Goal: Task Accomplishment & Management: Use online tool/utility

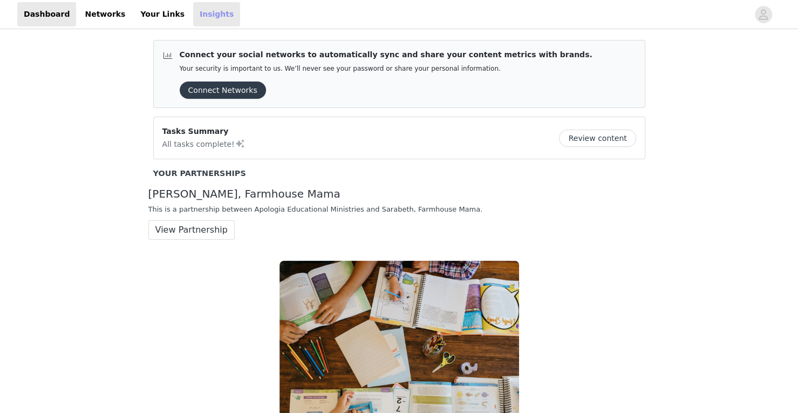
click at [193, 13] on link "Insights" at bounding box center [216, 14] width 47 height 24
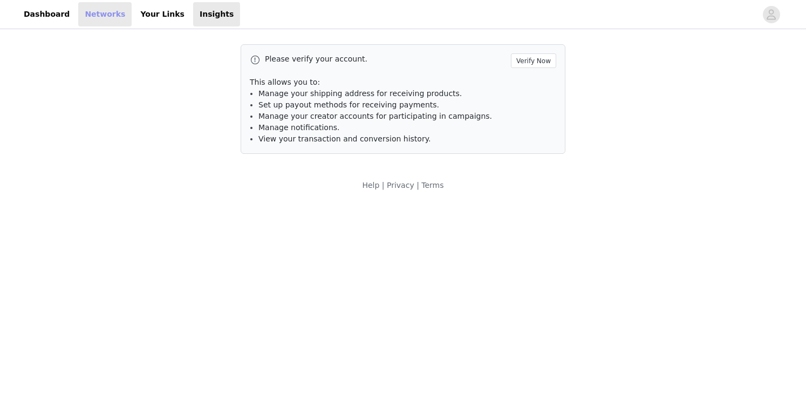
click at [99, 16] on link "Networks" at bounding box center [104, 14] width 53 height 24
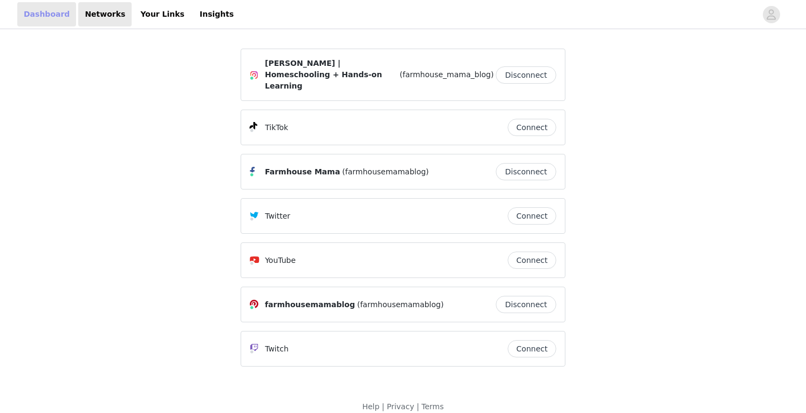
click at [45, 16] on link "Dashboard" at bounding box center [46, 14] width 59 height 24
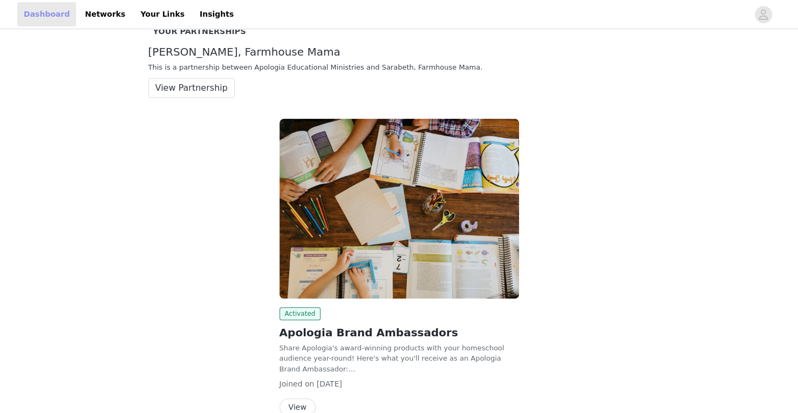
scroll to position [170, 0]
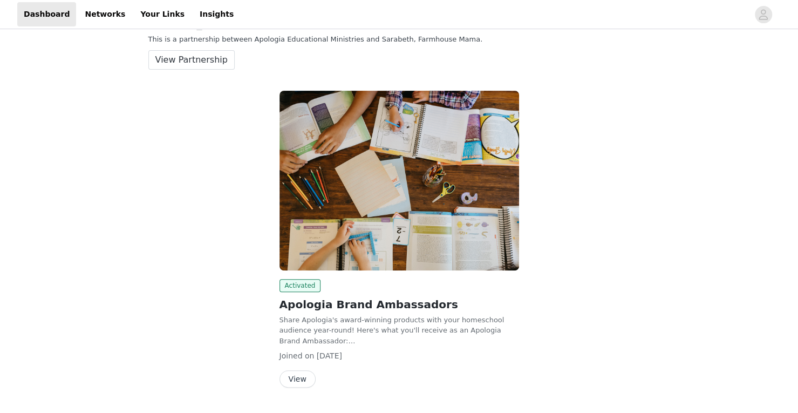
click at [290, 384] on button "View" at bounding box center [297, 378] width 36 height 17
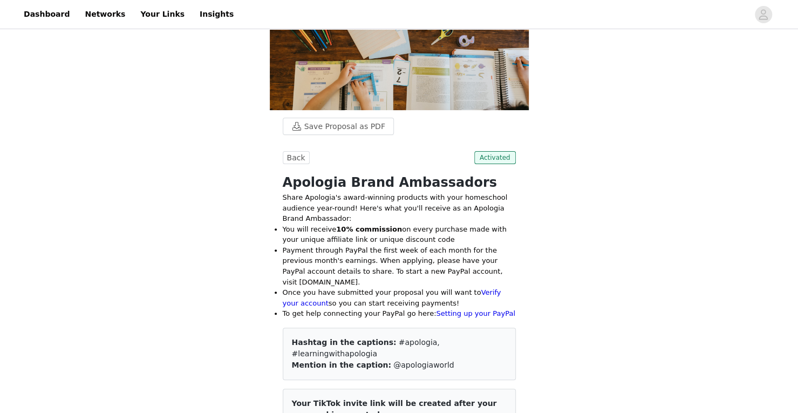
scroll to position [94, 0]
click at [471, 288] on link "Verify your account" at bounding box center [392, 297] width 219 height 19
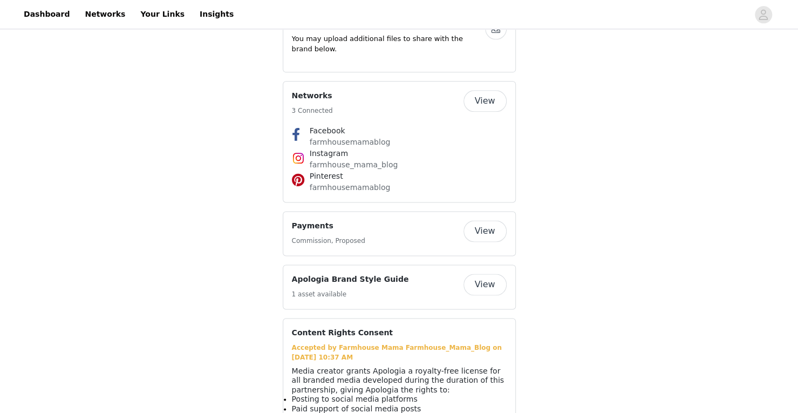
scroll to position [863, 0]
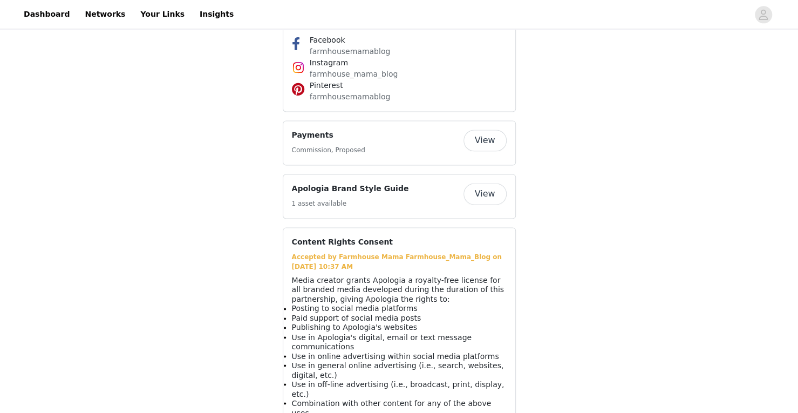
click at [483, 183] on button "View" at bounding box center [484, 194] width 43 height 22
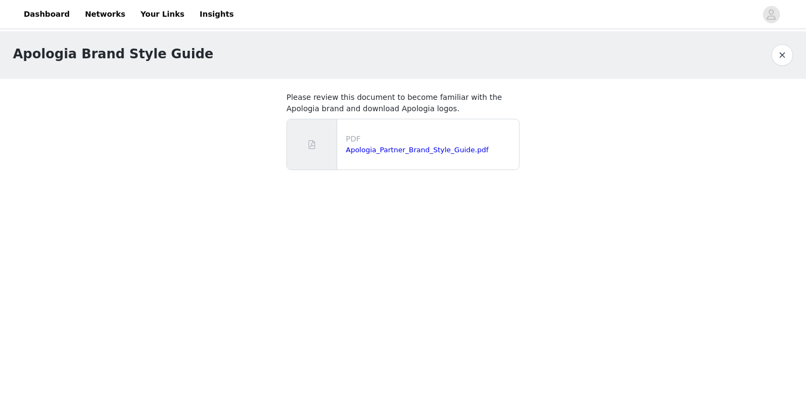
click at [782, 56] on button "button" at bounding box center [783, 55] width 22 height 22
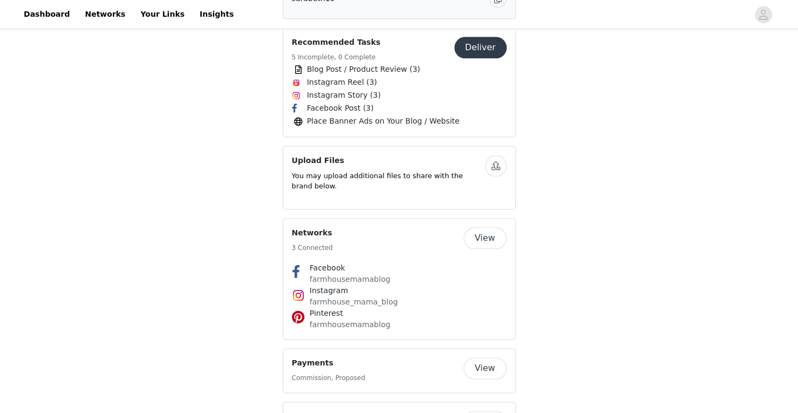
scroll to position [637, 0]
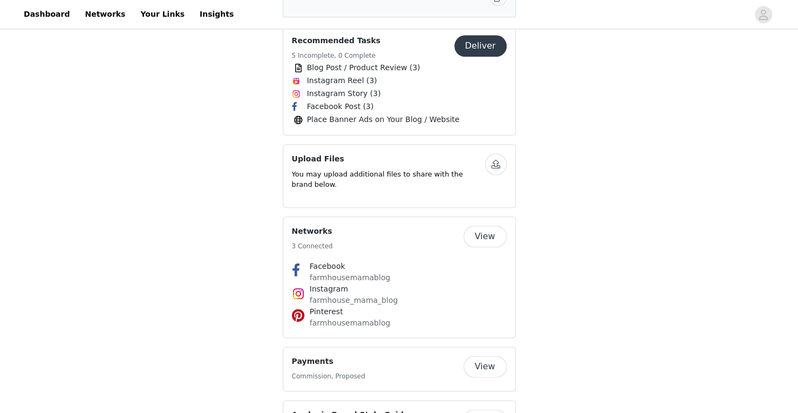
click at [493, 153] on button "button" at bounding box center [496, 164] width 22 height 22
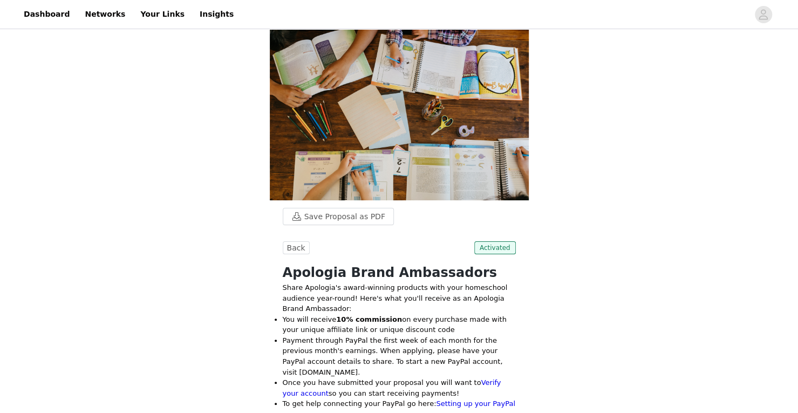
scroll to position [0, 0]
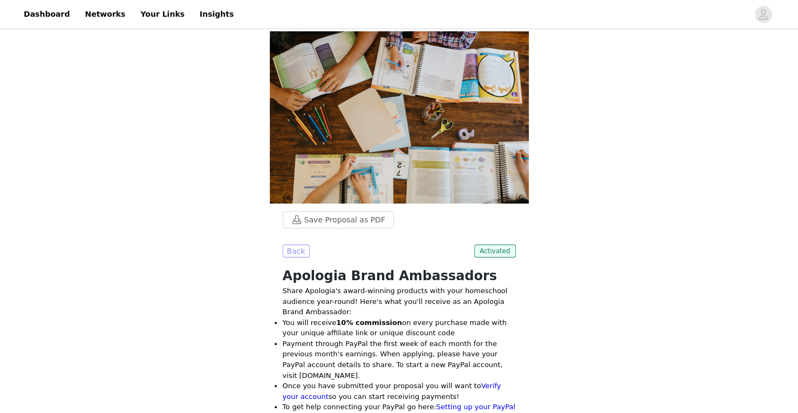
click at [291, 253] on button "Back" at bounding box center [296, 250] width 27 height 13
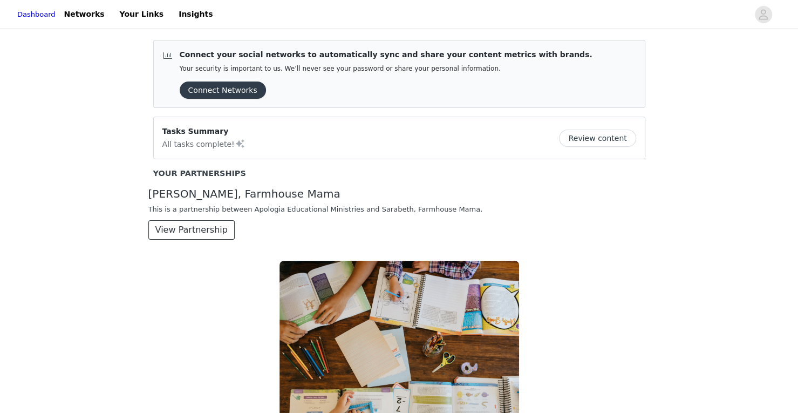
click at [189, 231] on button "View Partnership" at bounding box center [191, 229] width 86 height 19
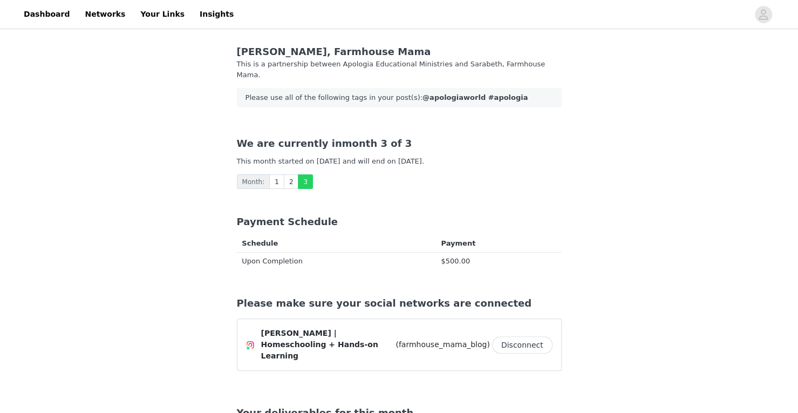
scroll to position [1, 0]
click at [54, 15] on link "Dashboard" at bounding box center [46, 14] width 59 height 24
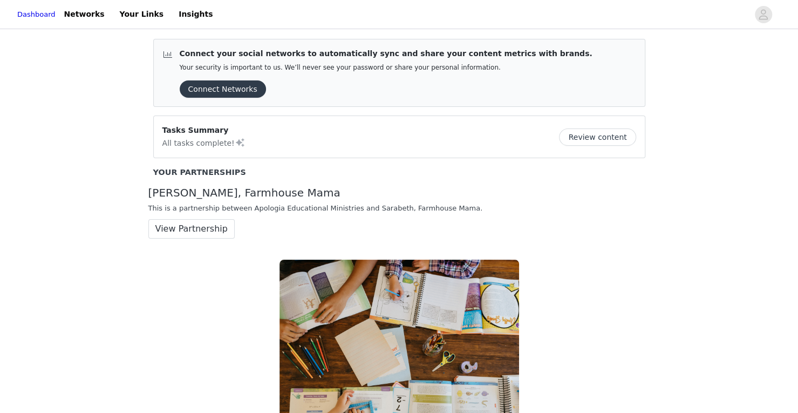
click at [577, 139] on button "Review content" at bounding box center [597, 136] width 77 height 17
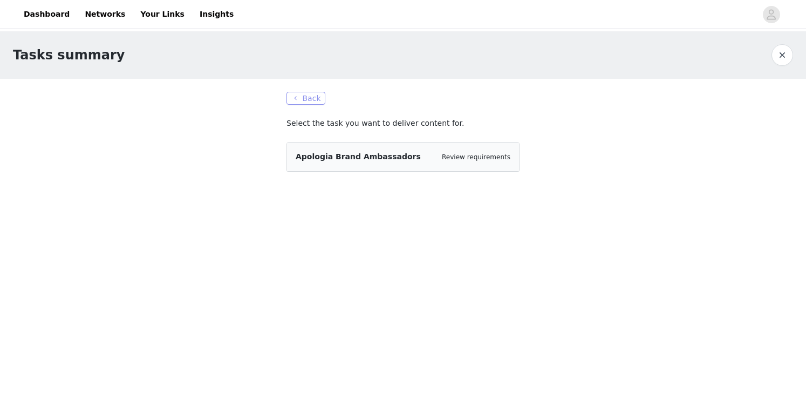
click at [299, 100] on button "Back" at bounding box center [305, 98] width 39 height 13
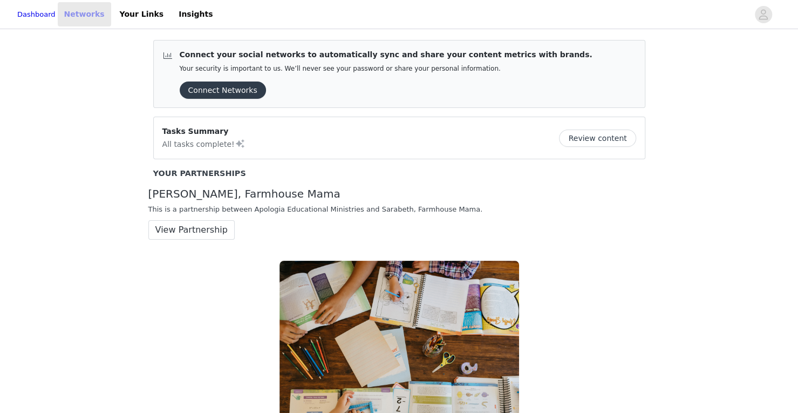
click at [88, 13] on link "Networks" at bounding box center [84, 14] width 53 height 24
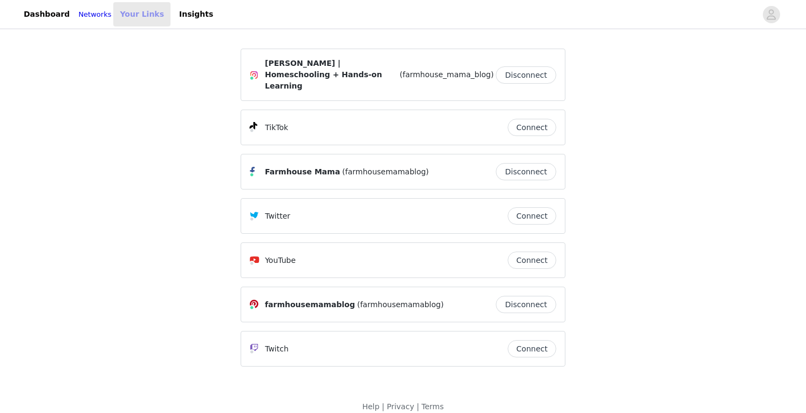
click at [145, 12] on link "Your Links" at bounding box center [141, 14] width 57 height 24
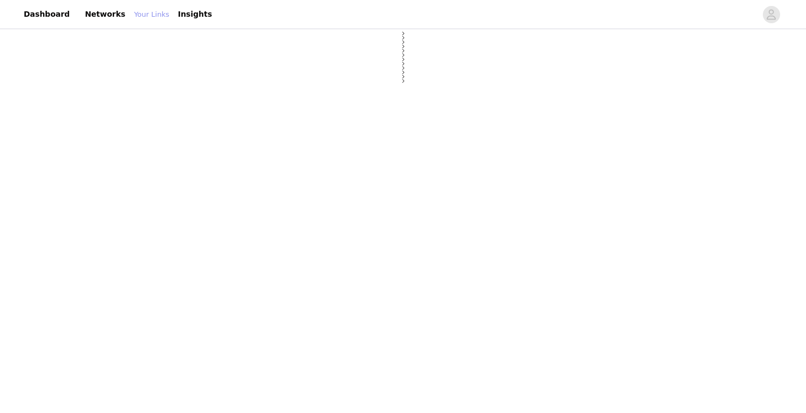
select select "12"
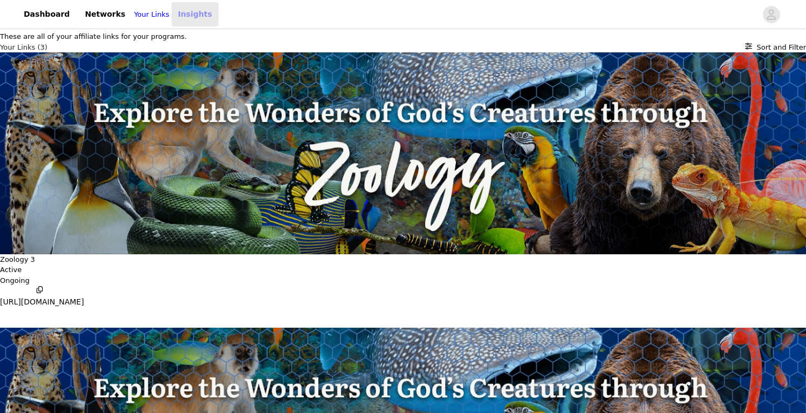
click at [184, 17] on link "Insights" at bounding box center [195, 14] width 47 height 24
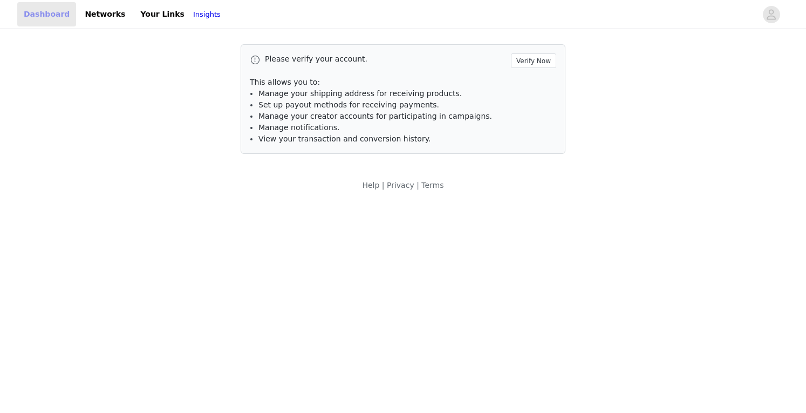
click at [46, 17] on link "Dashboard" at bounding box center [46, 14] width 59 height 24
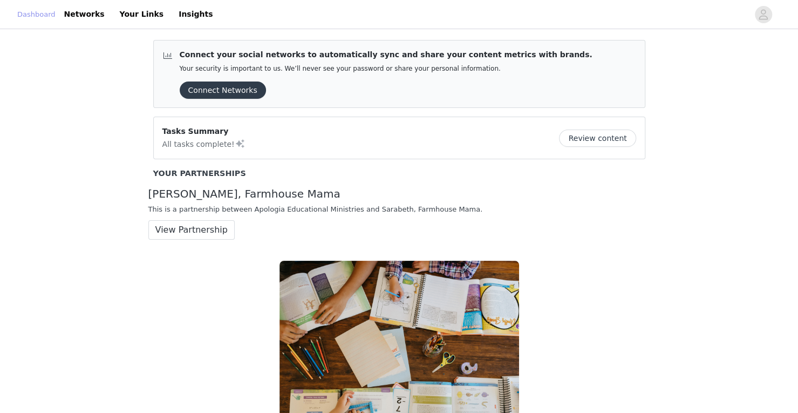
scroll to position [198, 0]
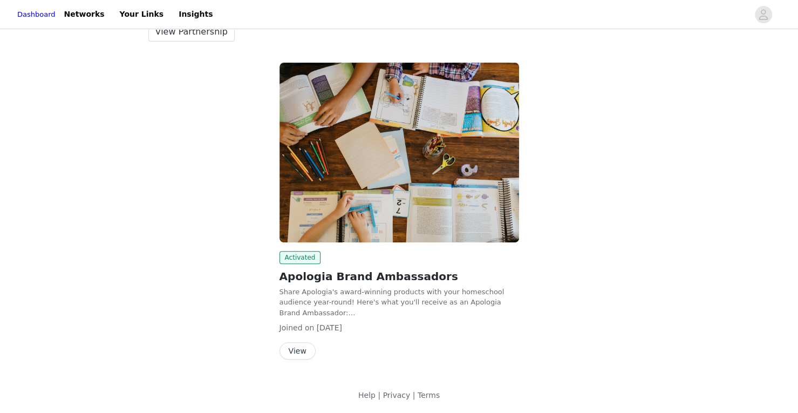
click at [295, 350] on button "View" at bounding box center [297, 350] width 36 height 17
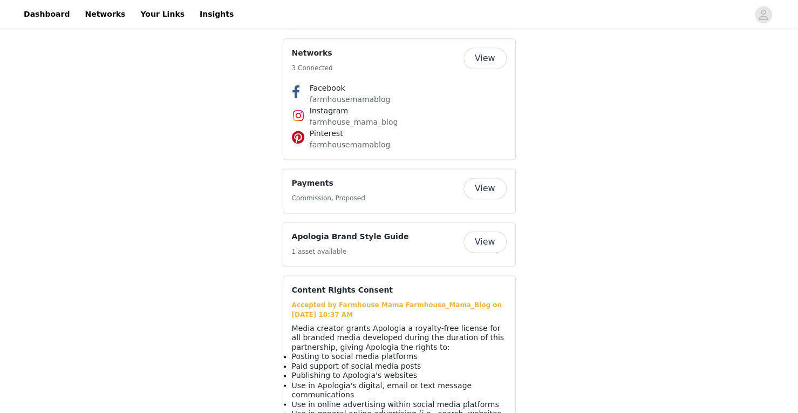
scroll to position [863, 0]
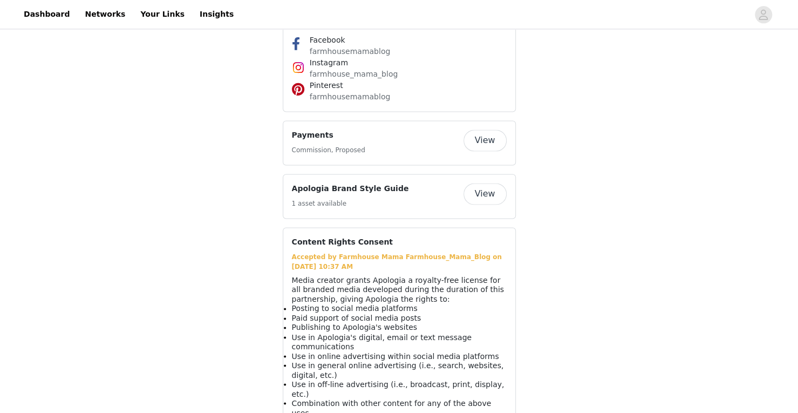
click at [490, 183] on button "View" at bounding box center [484, 194] width 43 height 22
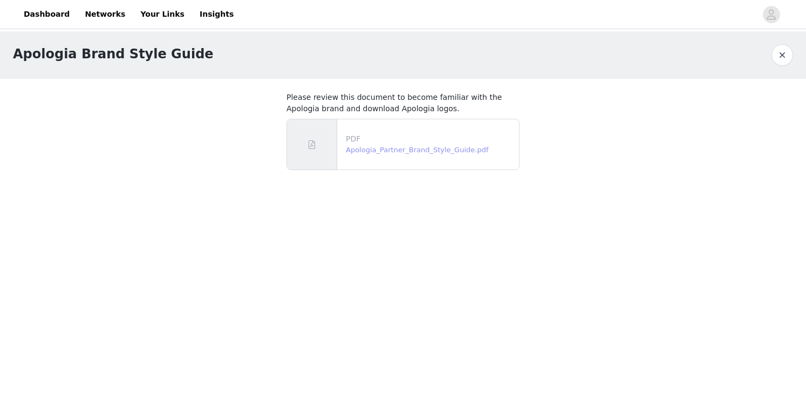
click at [463, 146] on link "Apologia_Partner_Brand_Style_Guide.pdf" at bounding box center [417, 150] width 143 height 8
click at [784, 54] on button "button" at bounding box center [783, 55] width 22 height 22
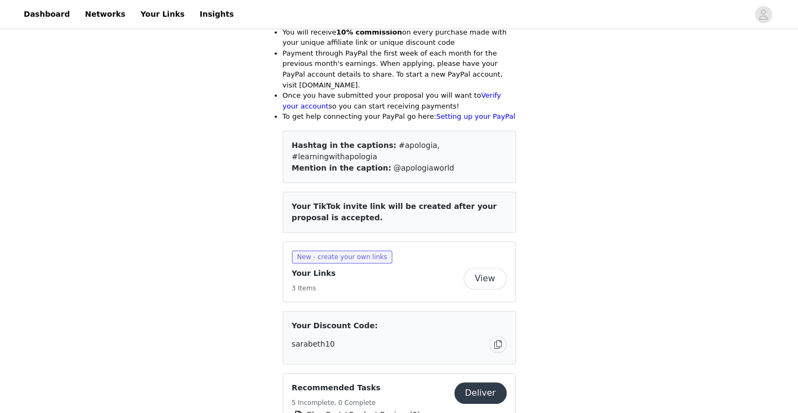
scroll to position [411, 0]
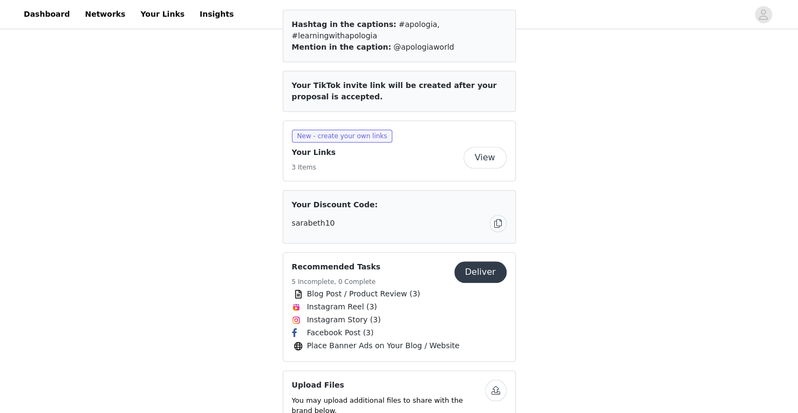
click at [491, 261] on button "Deliver" at bounding box center [480, 272] width 52 height 22
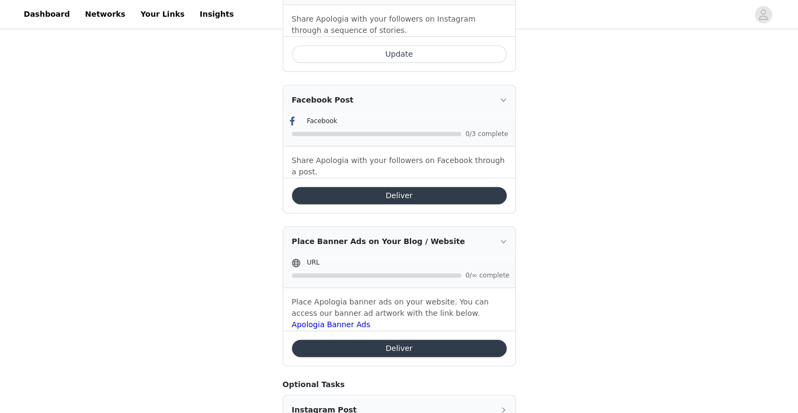
scroll to position [730, 0]
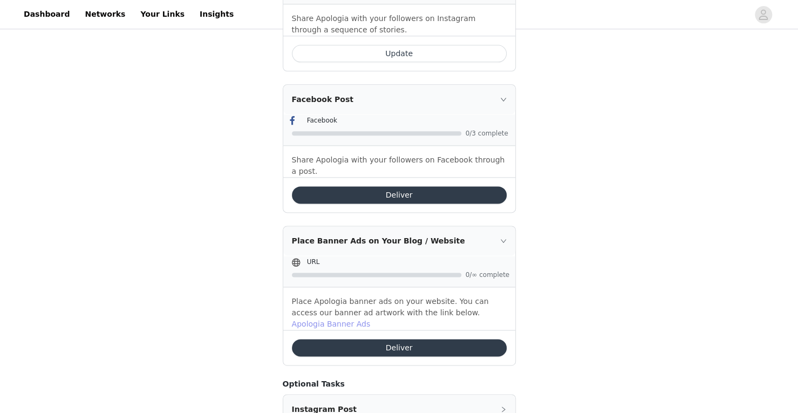
click at [334, 319] on link "Apologia Banner Ads" at bounding box center [331, 323] width 79 height 9
